Goal: Information Seeking & Learning: Find specific fact

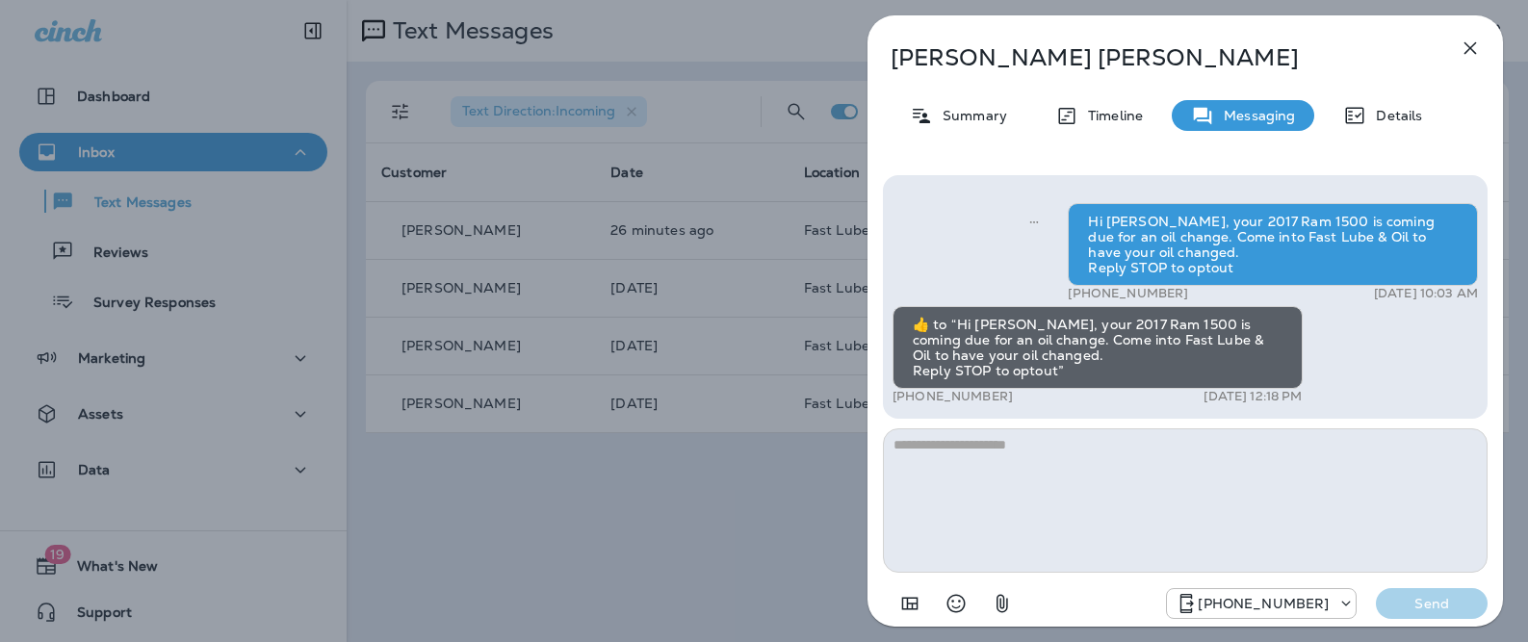
click at [1430, 36] on div "[PERSON_NAME] Summary Timeline Messaging Details Hi [PERSON_NAME], your 2017 Ra…" at bounding box center [1184, 326] width 635 height 623
click at [1478, 42] on icon "button" at bounding box center [1470, 48] width 23 height 23
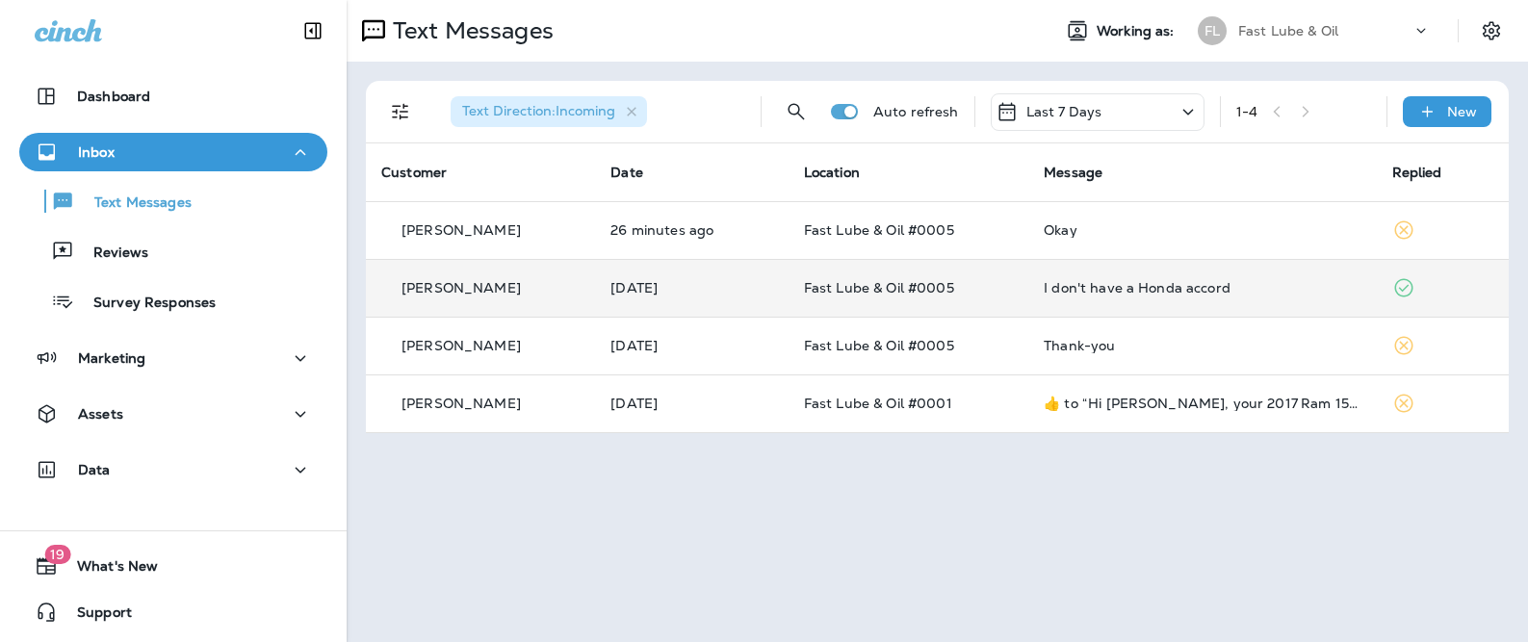
click at [547, 276] on td "[PERSON_NAME]" at bounding box center [480, 288] width 229 height 58
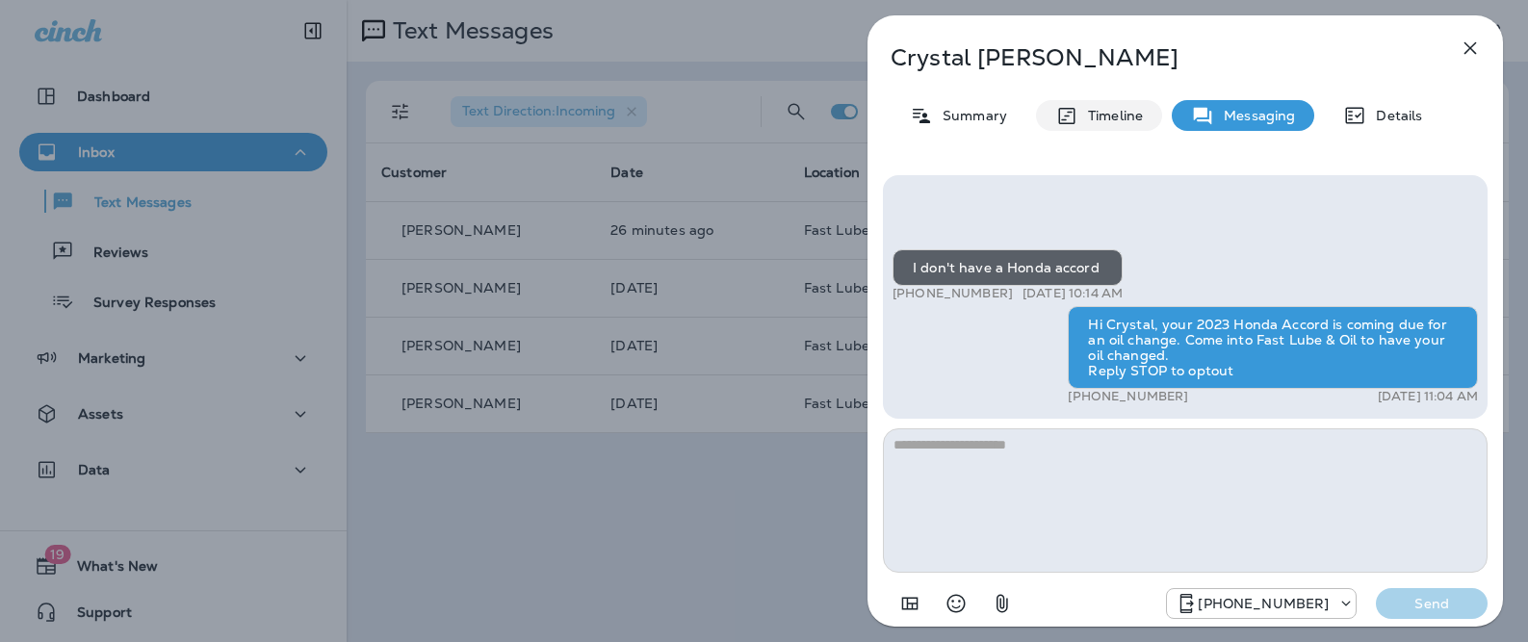
click at [1055, 111] on icon at bounding box center [1066, 116] width 23 height 24
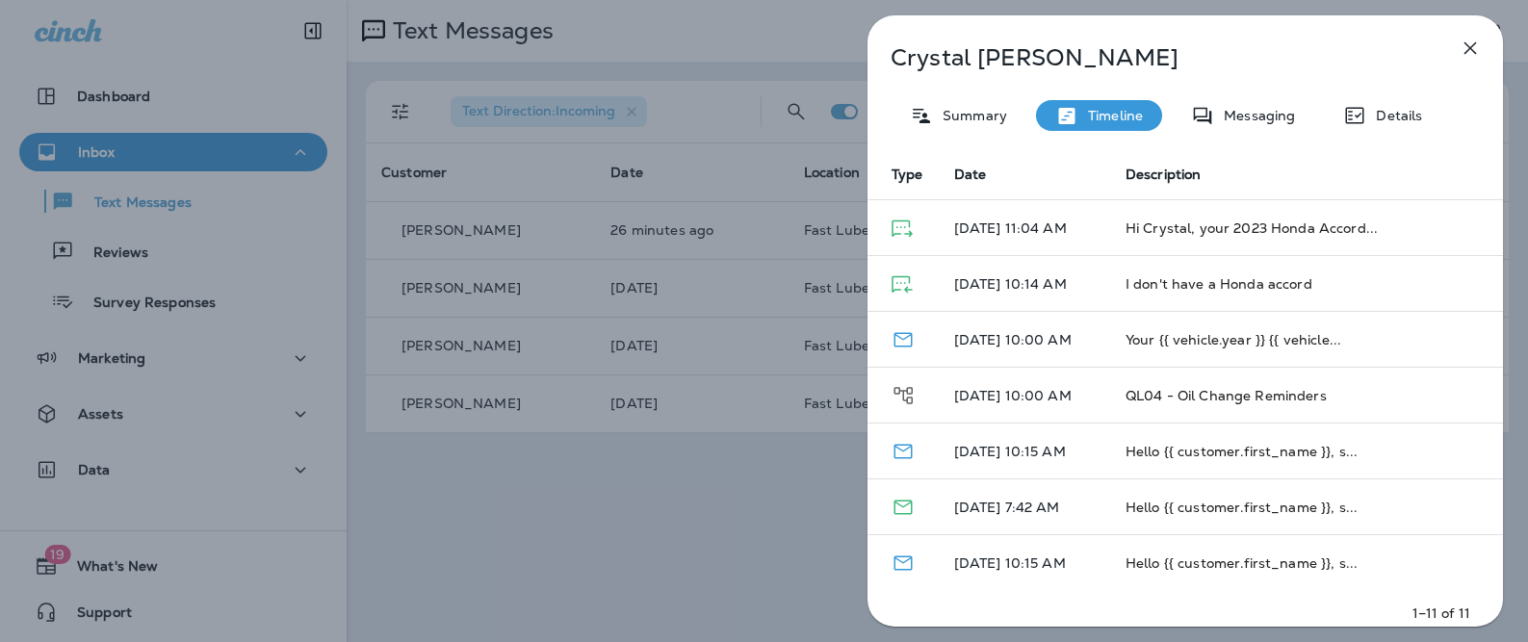
scroll to position [297, 0]
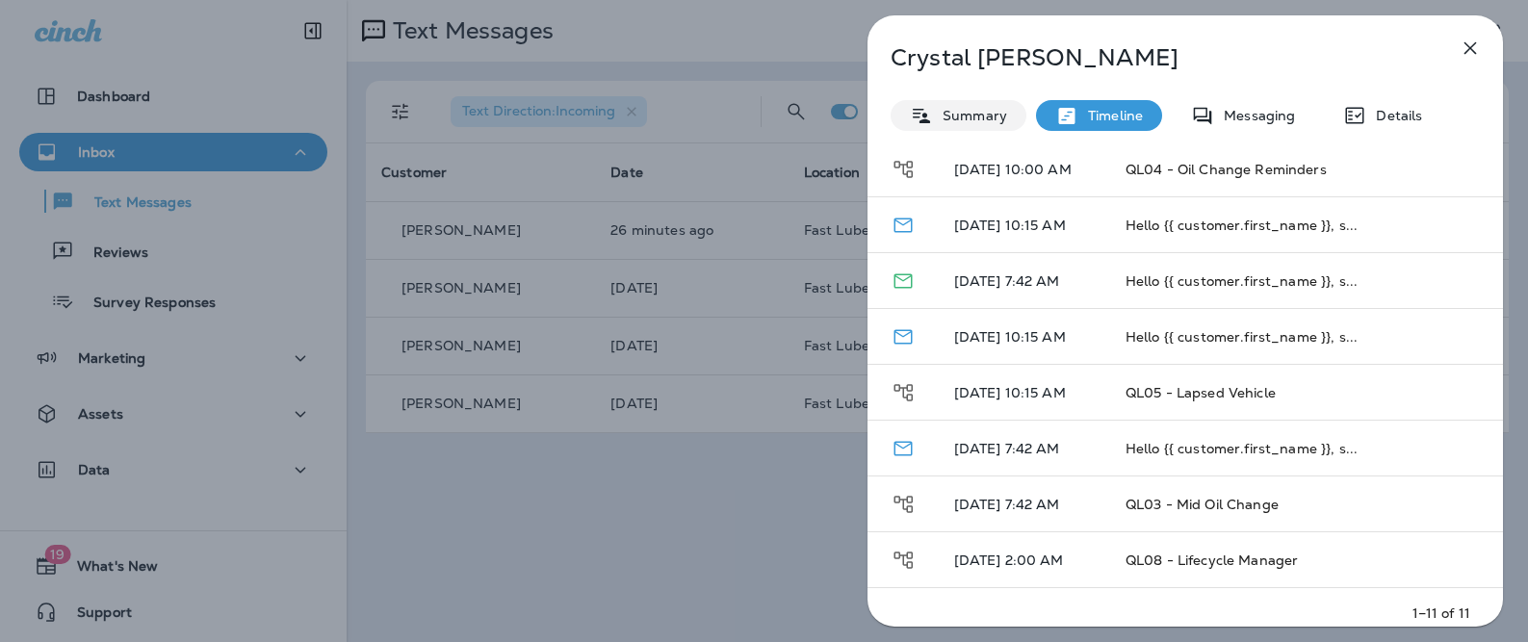
click at [980, 125] on div "Summary" at bounding box center [959, 115] width 136 height 31
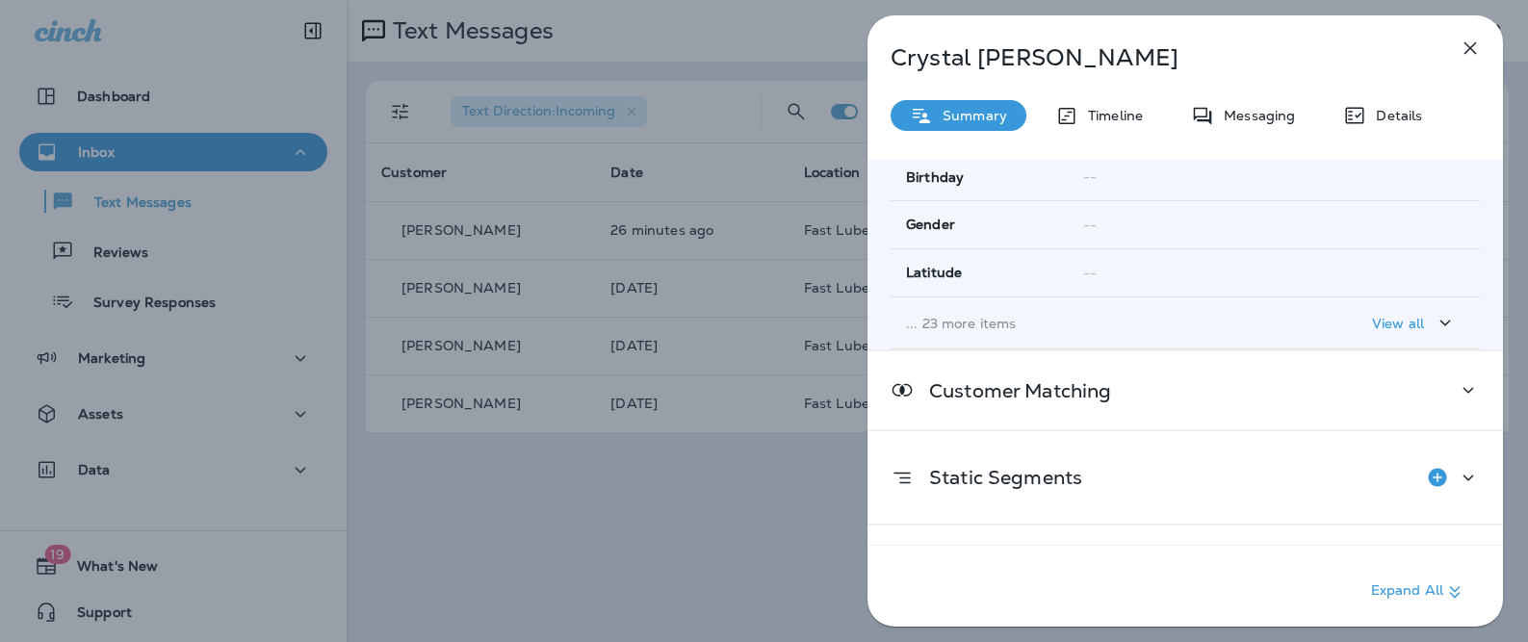
scroll to position [452, 0]
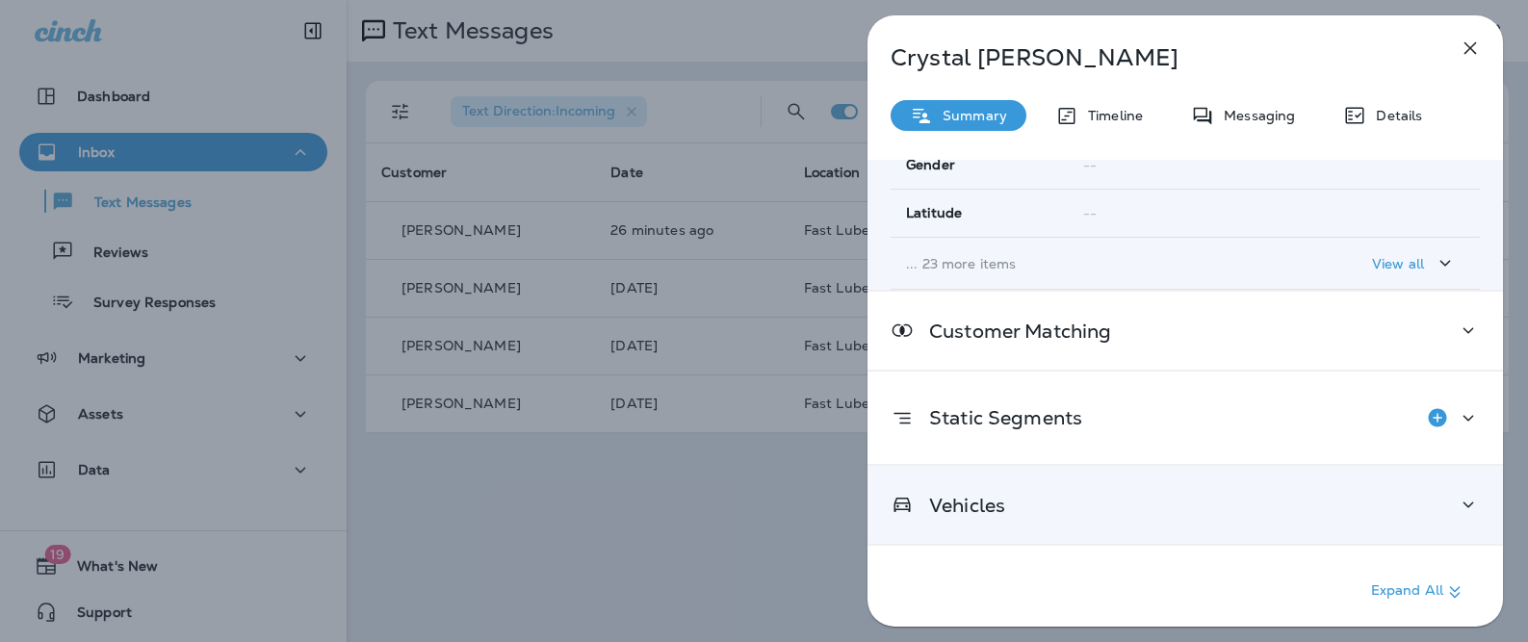
click at [1032, 502] on div "Vehicles" at bounding box center [1185, 505] width 589 height 24
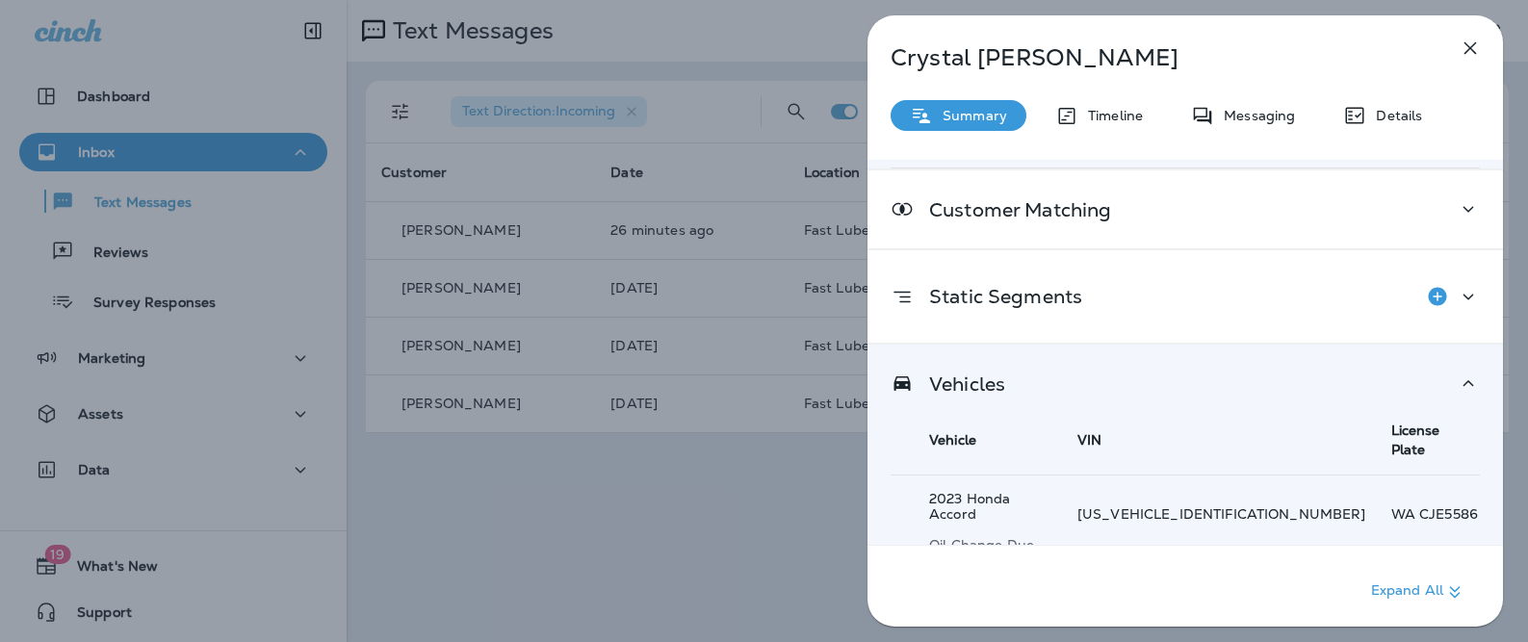
scroll to position [578, 0]
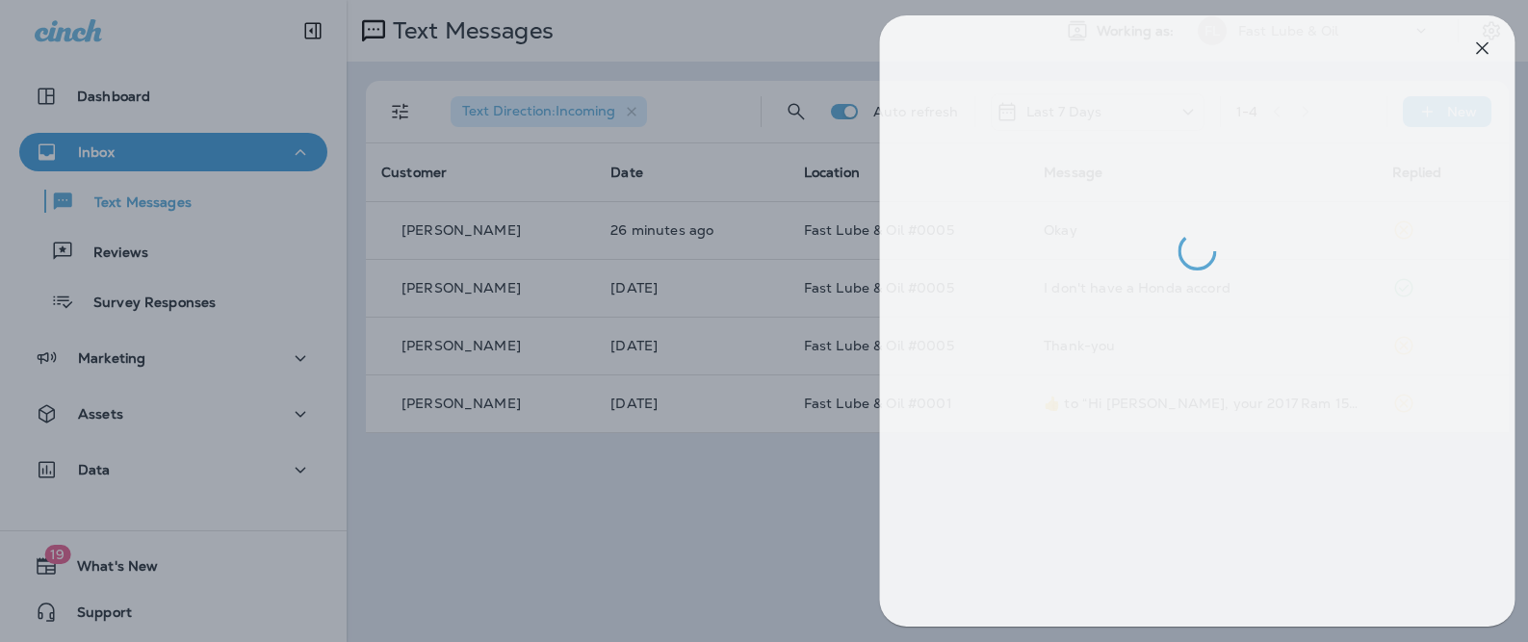
click at [768, 482] on div at bounding box center [776, 321] width 1528 height 642
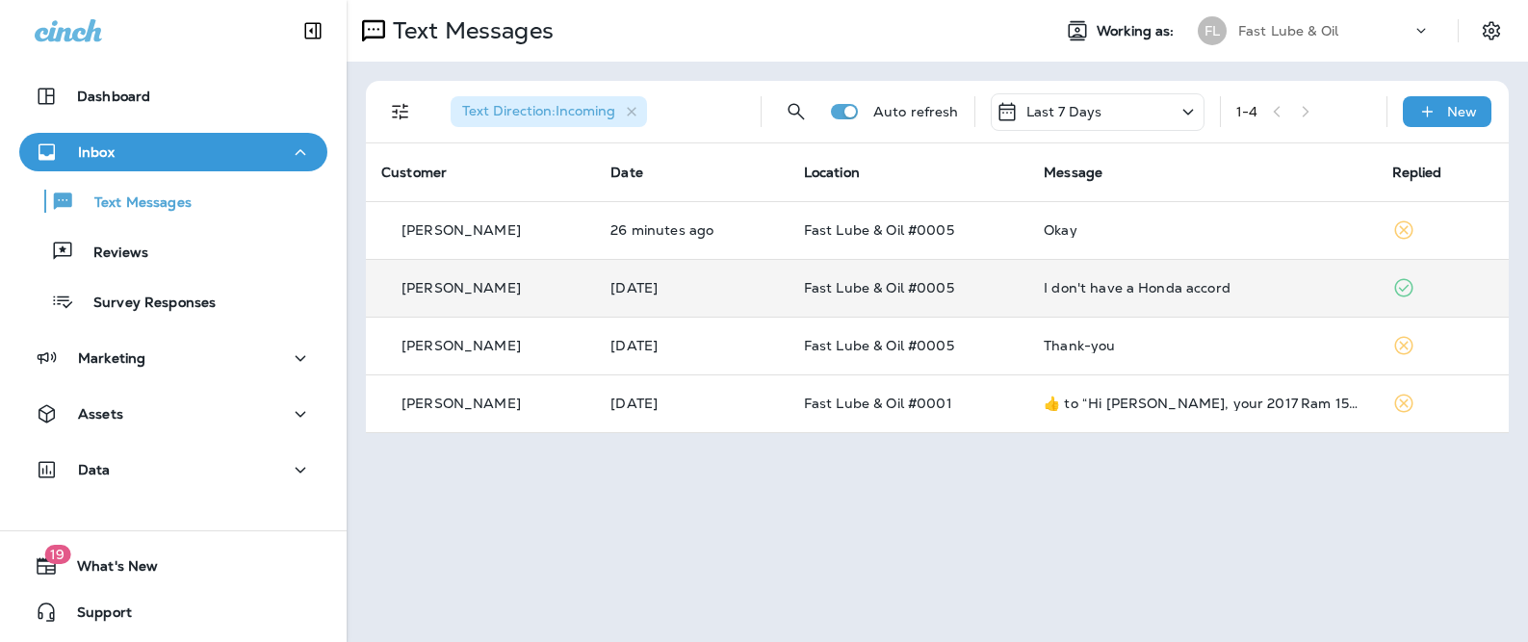
click at [786, 280] on td "[DATE]" at bounding box center [691, 288] width 193 height 58
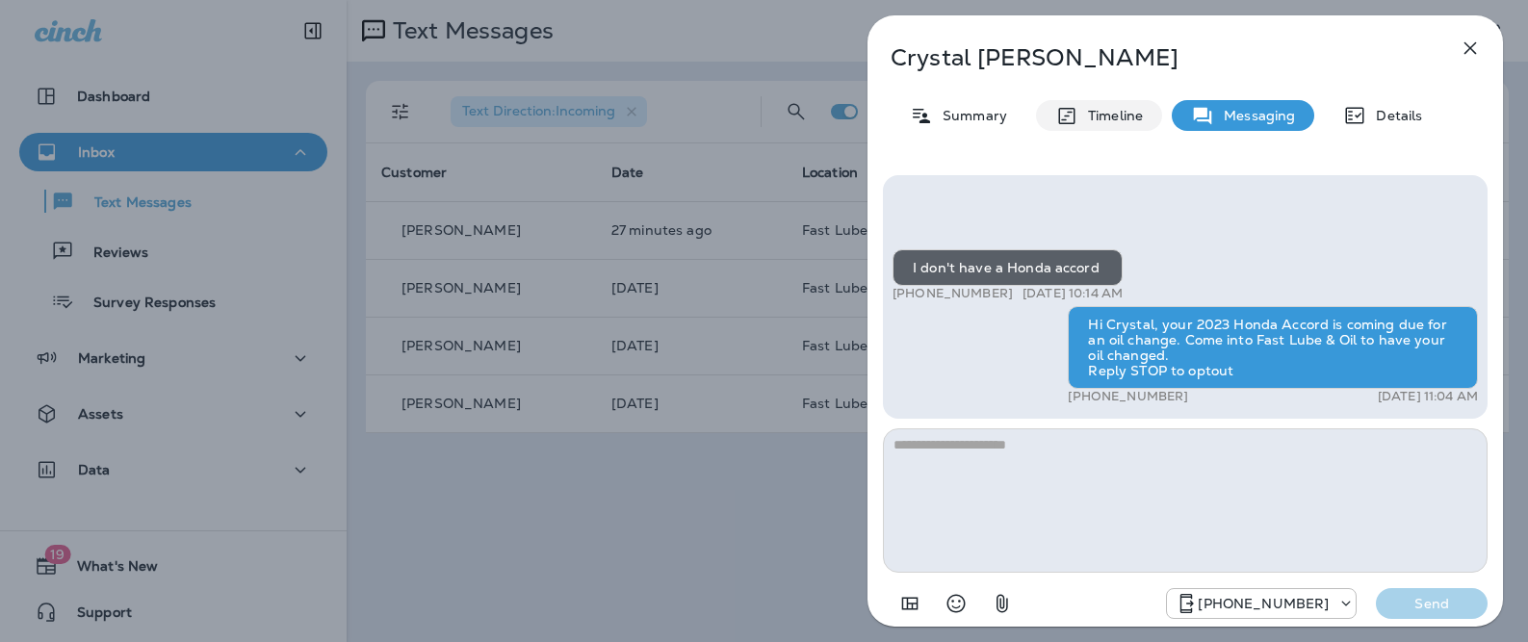
click at [1123, 113] on p "Timeline" at bounding box center [1110, 115] width 65 height 15
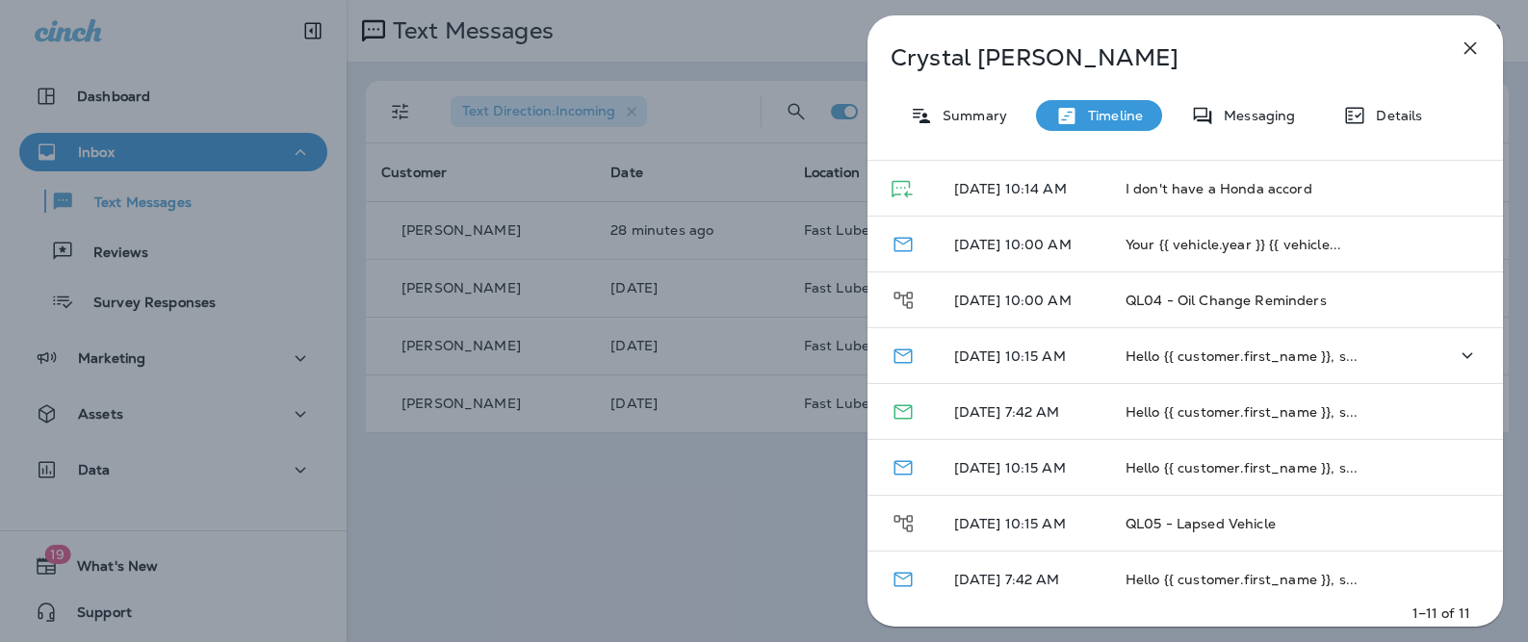
scroll to position [168, 0]
click at [1355, 119] on icon at bounding box center [1354, 115] width 23 height 23
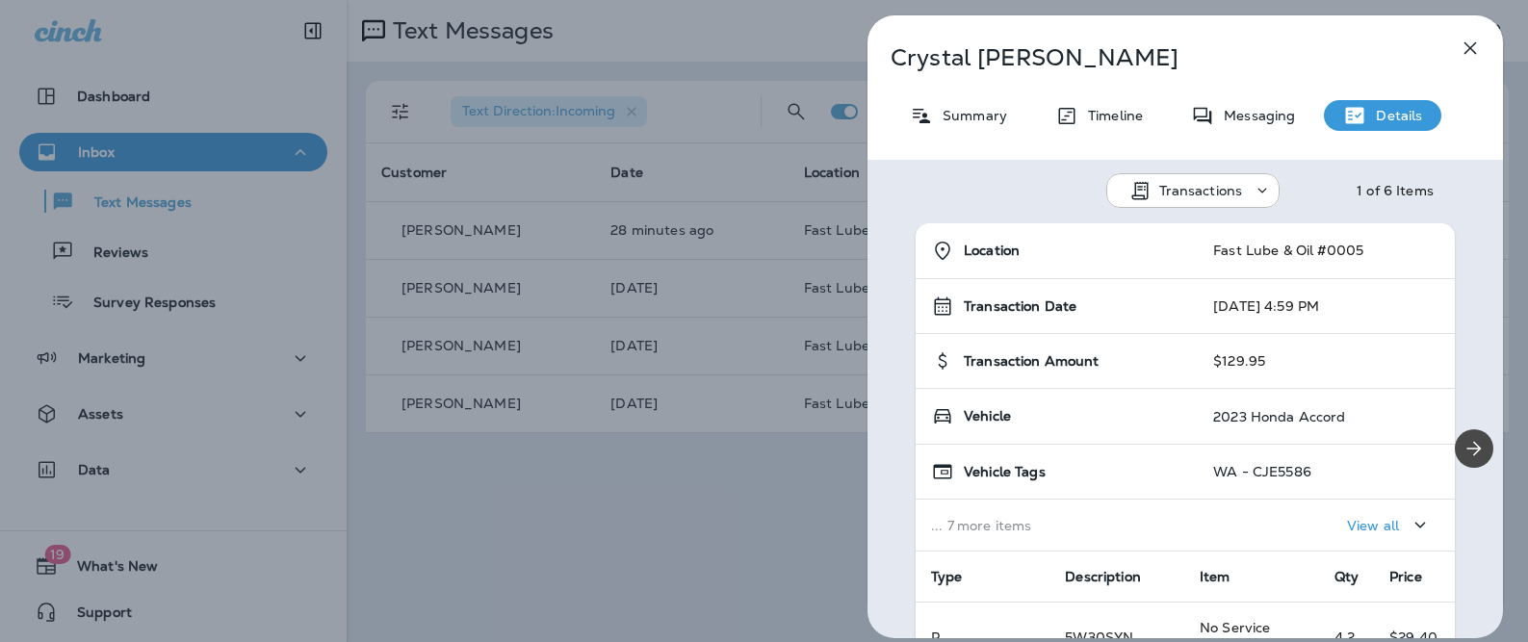
click at [1264, 468] on p "WA - CJE5586" at bounding box center [1262, 471] width 98 height 15
drag, startPoint x: 1334, startPoint y: 470, endPoint x: 1177, endPoint y: 473, distance: 157.0
click at [1177, 473] on tr "Vehicle Tags WA - CJE5586" at bounding box center [1185, 472] width 539 height 55
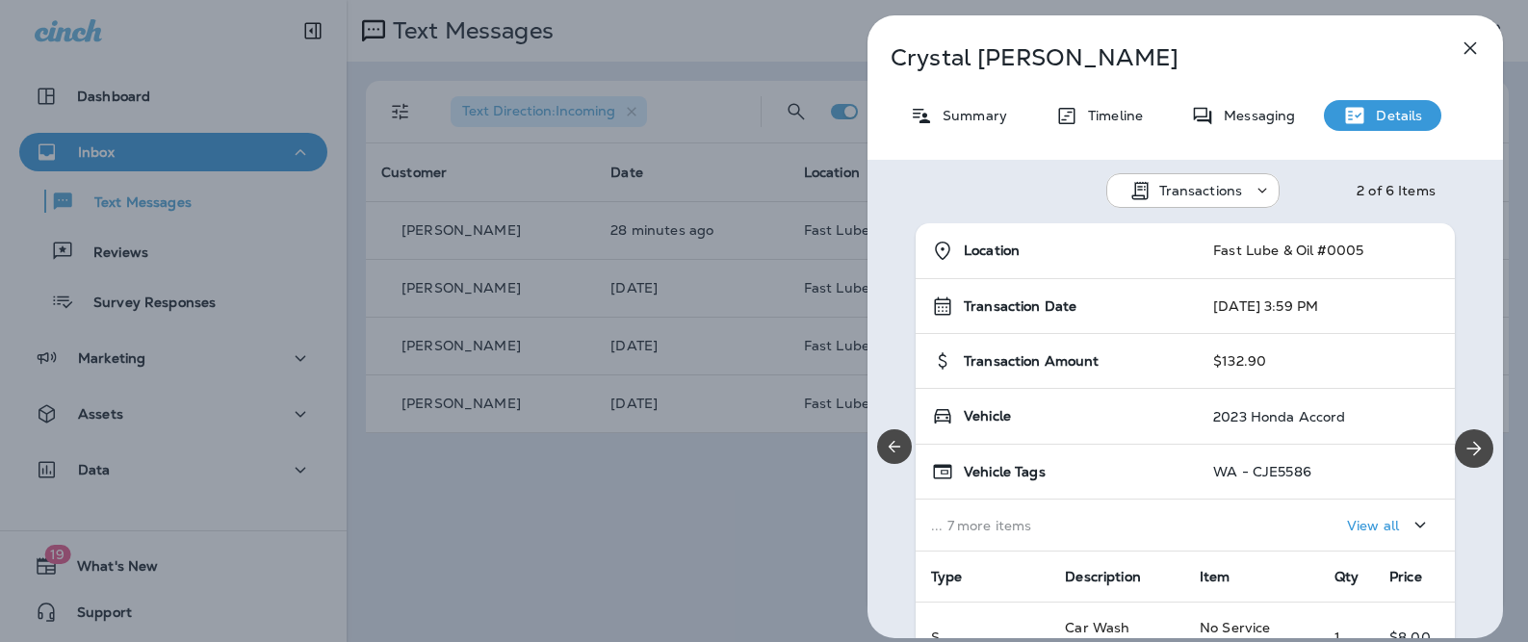
drag, startPoint x: 1208, startPoint y: 468, endPoint x: 1321, endPoint y: 476, distance: 112.9
click at [1321, 476] on div "WA - CJE5586" at bounding box center [1326, 471] width 226 height 15
click at [973, 103] on div "Summary" at bounding box center [959, 115] width 136 height 31
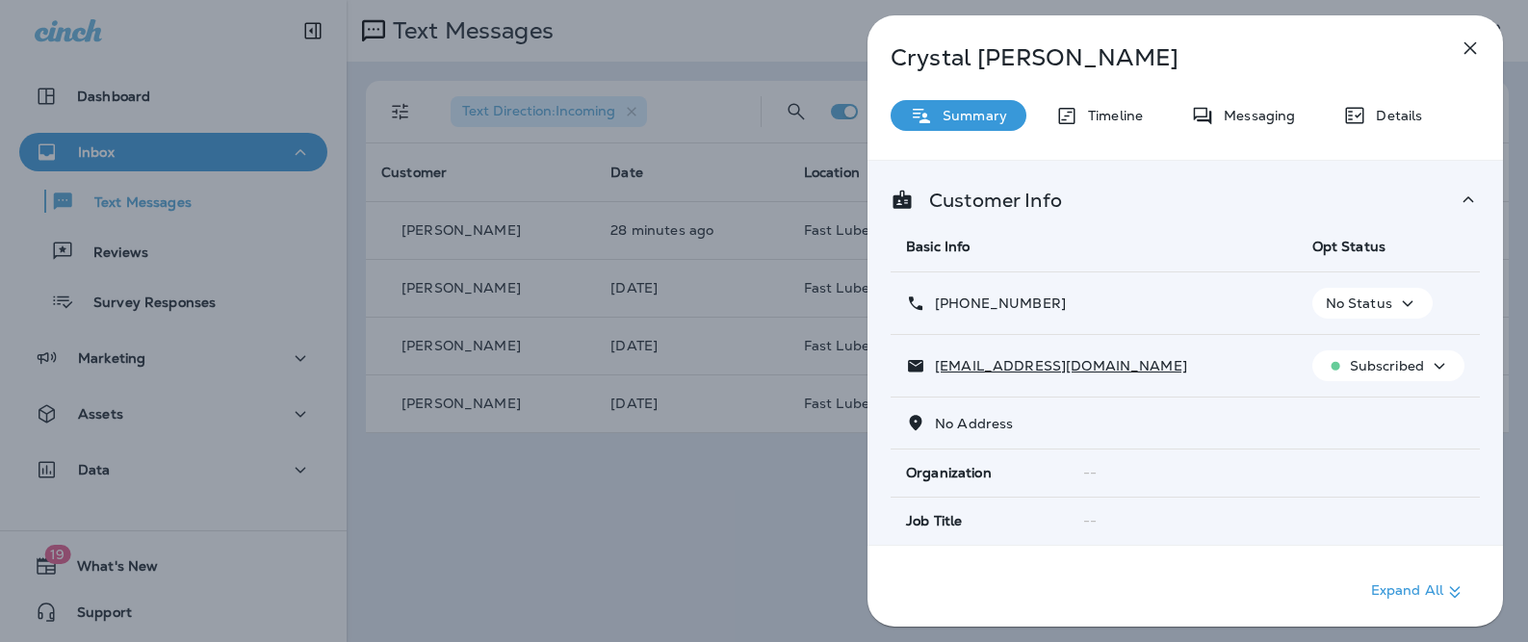
scroll to position [452, 0]
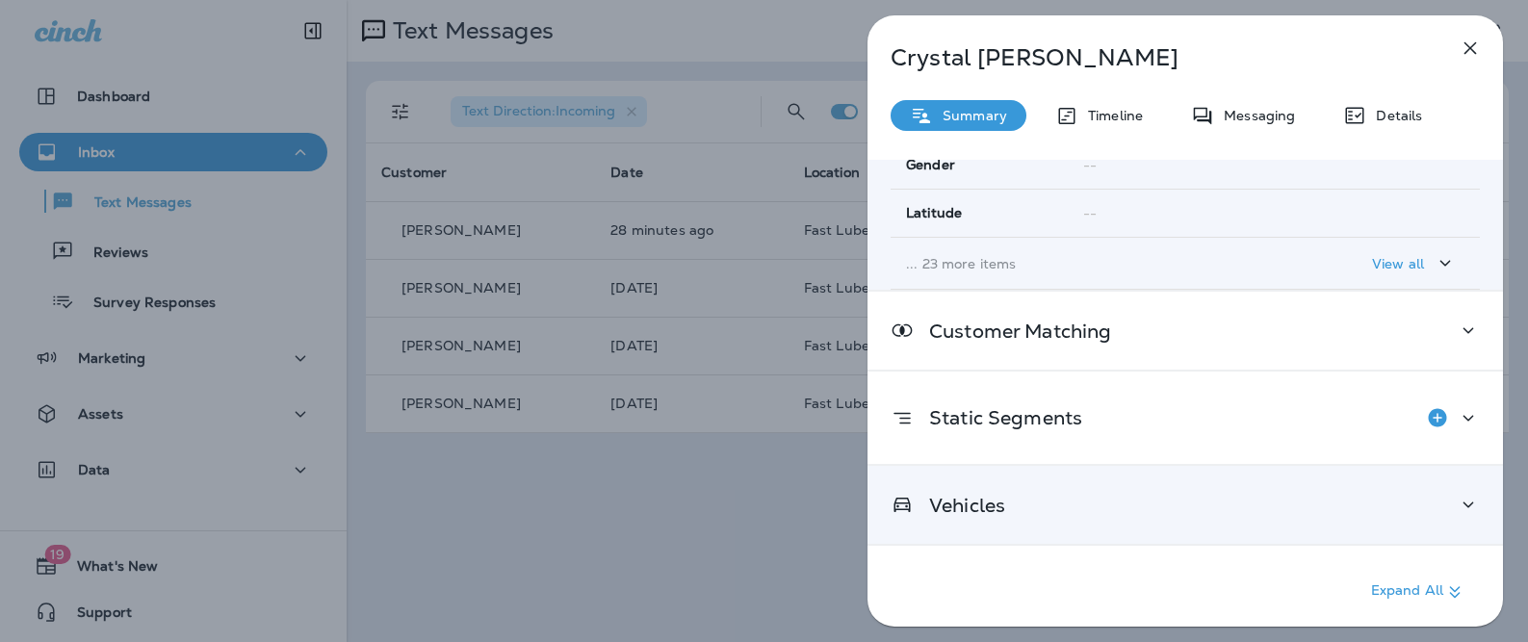
drag, startPoint x: 998, startPoint y: 529, endPoint x: 1007, endPoint y: 508, distance: 22.9
click at [997, 529] on div "Vehicles" at bounding box center [1184, 505] width 635 height 78
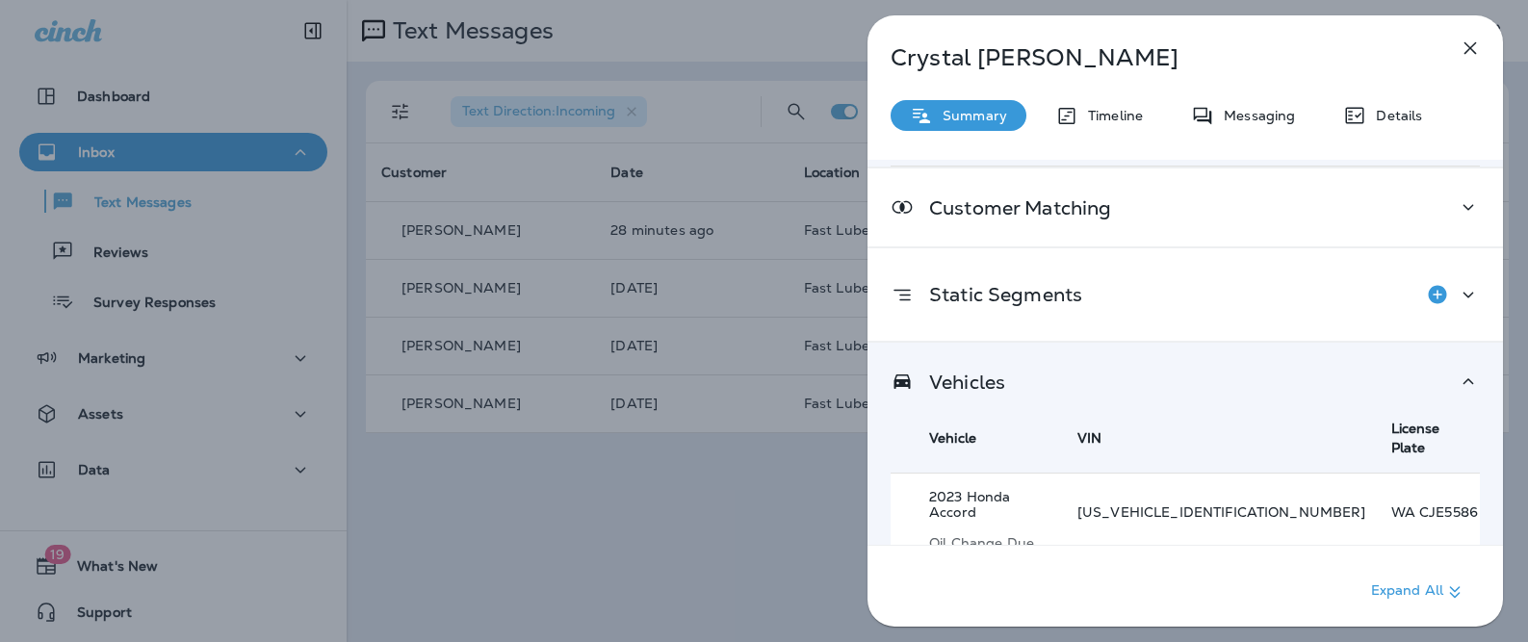
scroll to position [578, 0]
drag, startPoint x: 1434, startPoint y: 481, endPoint x: 1346, endPoint y: 481, distance: 88.6
click at [1391, 502] on p "WA CJE5586" at bounding box center [1435, 509] width 89 height 15
copy p "WA CJE5586"
drag, startPoint x: 1320, startPoint y: 482, endPoint x: 1168, endPoint y: 485, distance: 152.1
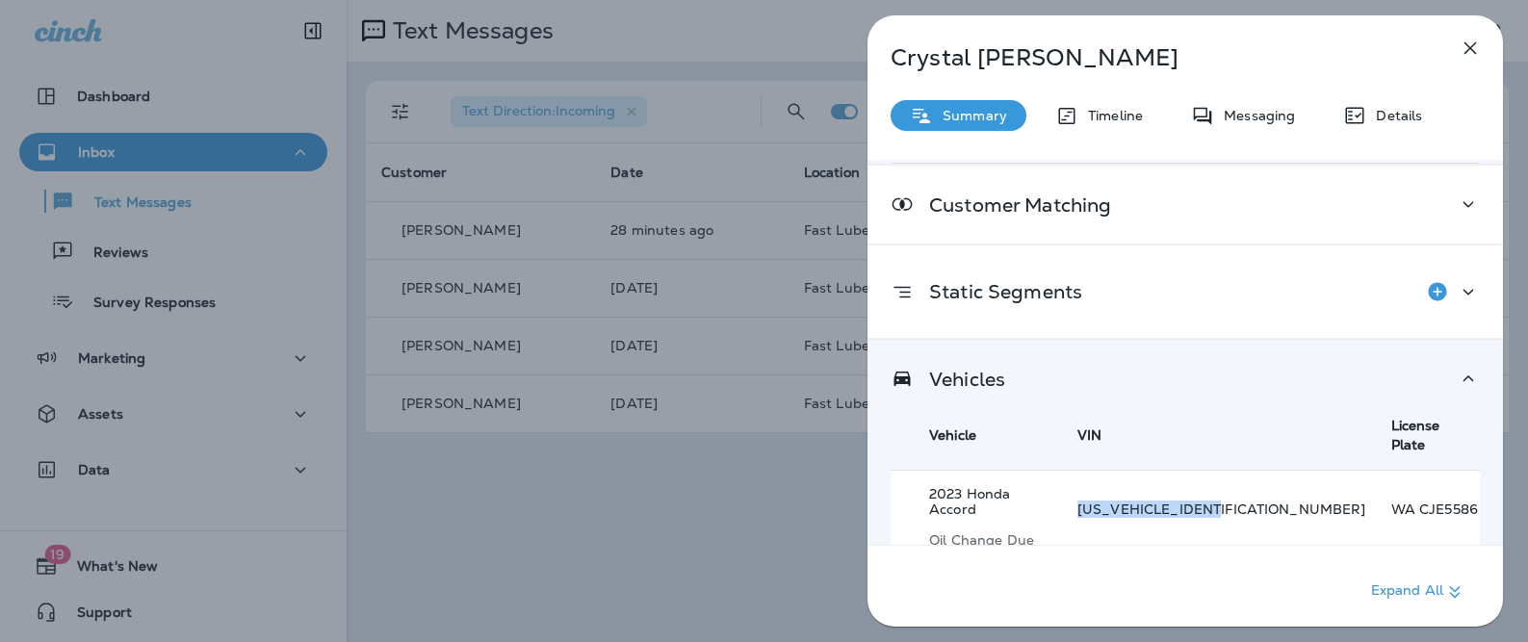
click at [1168, 485] on td "[US_VEHICLE_IDENTIFICATION_NUMBER] a" at bounding box center [1219, 525] width 314 height 109
copy p "[US_VEHICLE_IDENTIFICATION_NUMBER]"
click at [1052, 532] on p "Oil Change Due Date: [DATE]" at bounding box center [990, 547] width 123 height 31
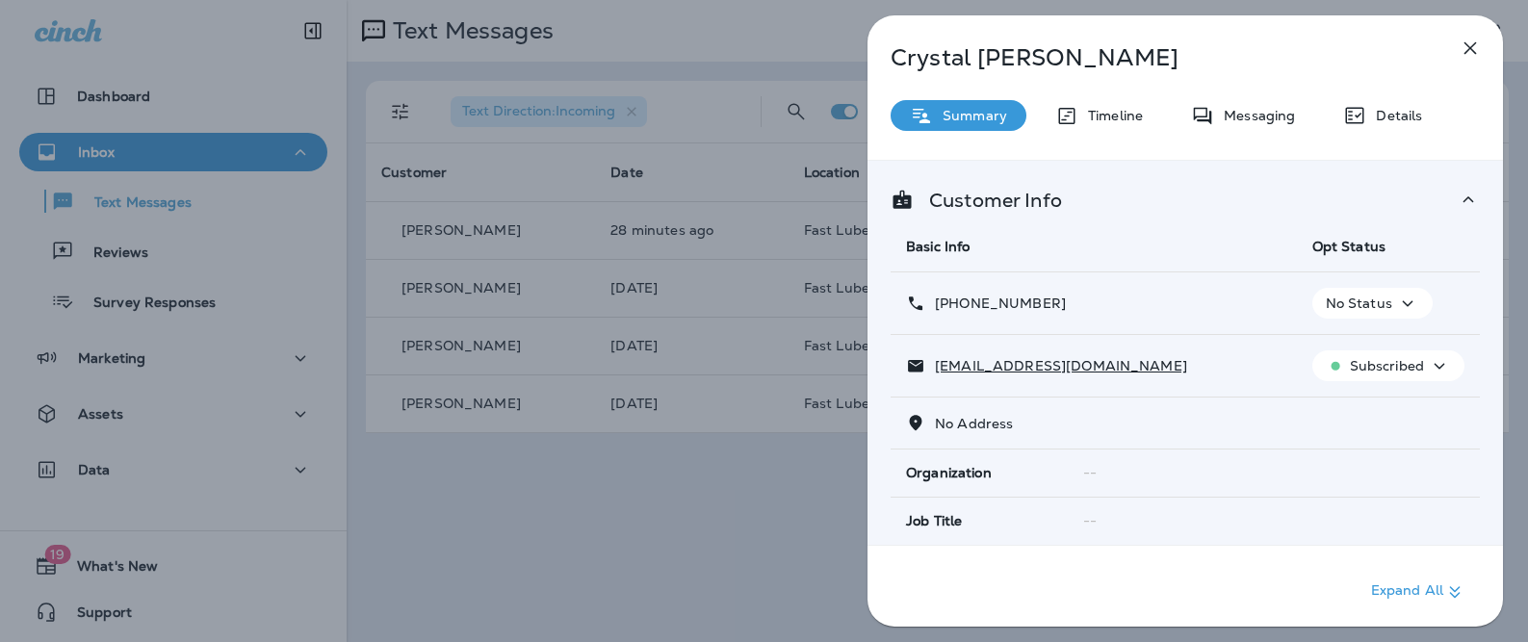
scroll to position [409, 0]
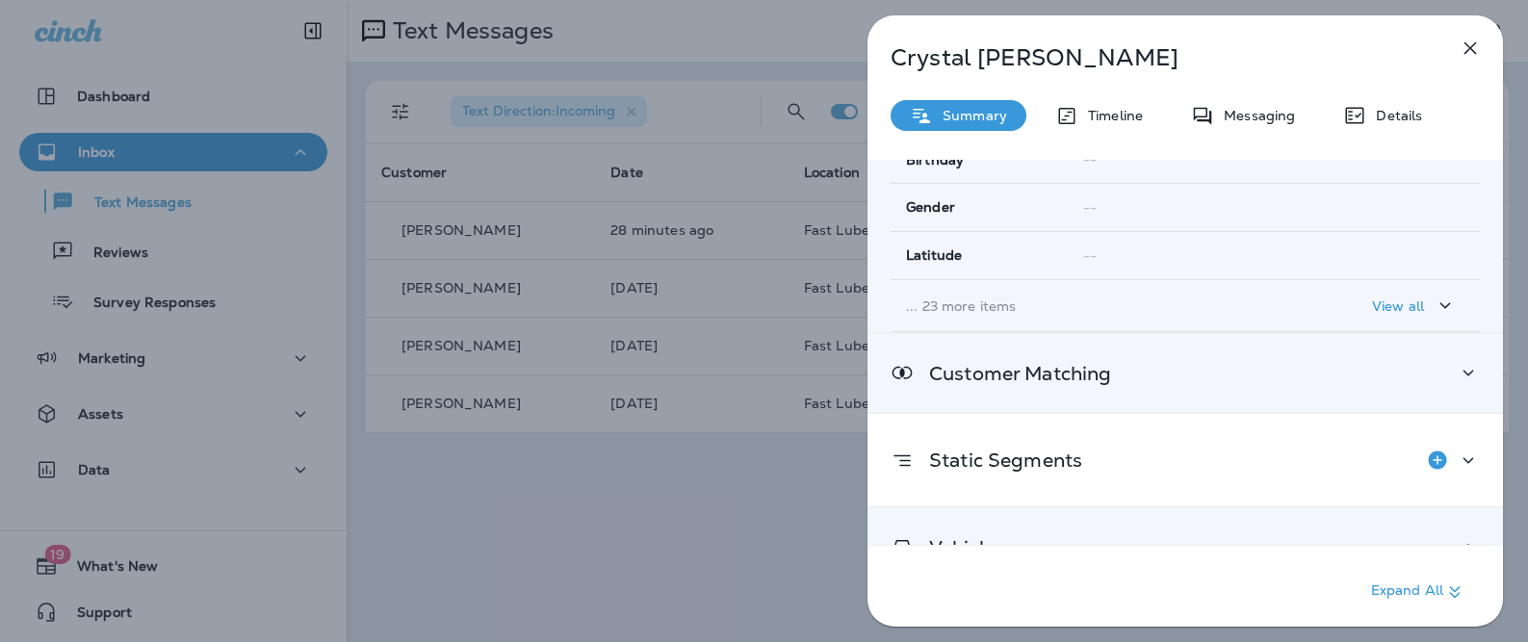
click at [1062, 389] on div "Customer Matching" at bounding box center [1184, 373] width 635 height 78
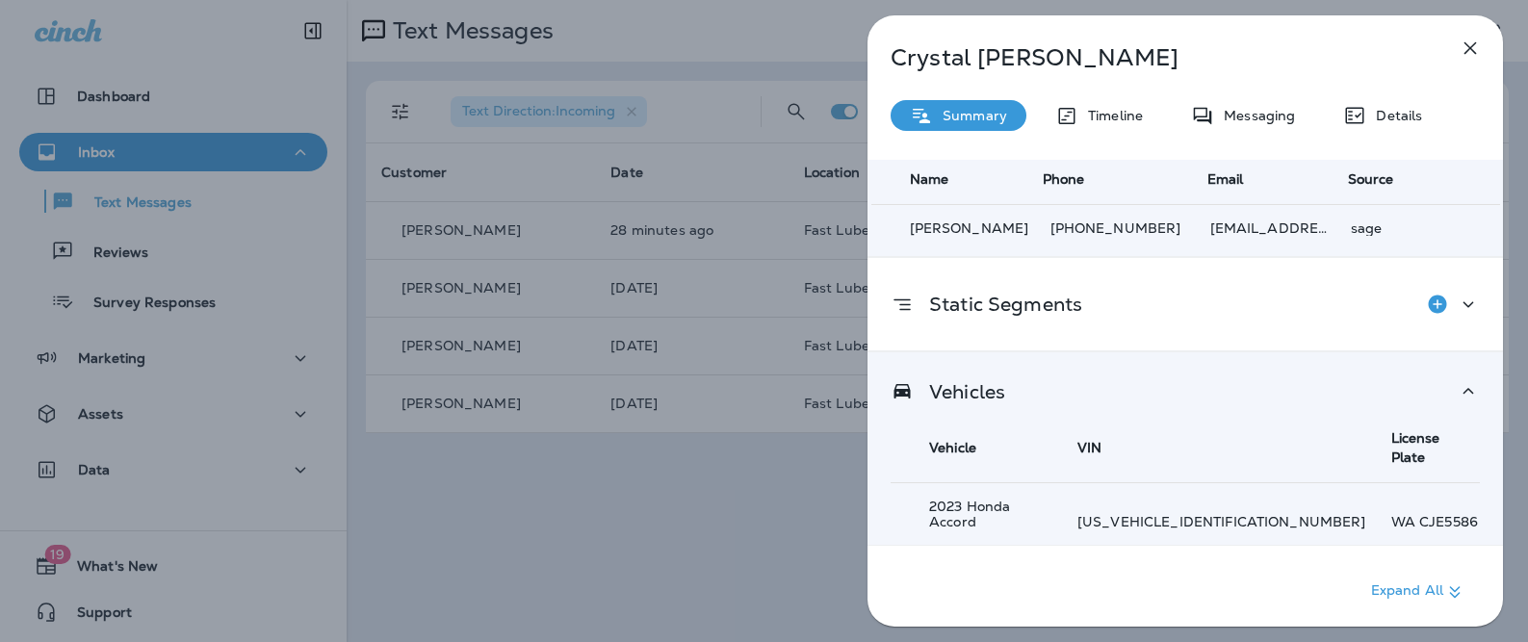
scroll to position [648, 0]
